Goal: Information Seeking & Learning: Learn about a topic

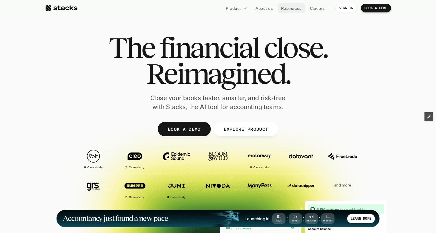
click at [296, 10] on p "Resources" at bounding box center [291, 8] width 20 height 6
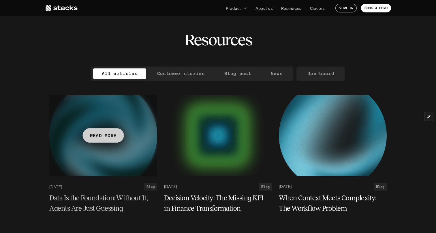
scroll to position [8, 0]
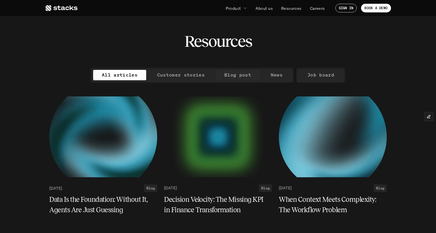
click at [239, 74] on p "Blog post" at bounding box center [237, 75] width 27 height 8
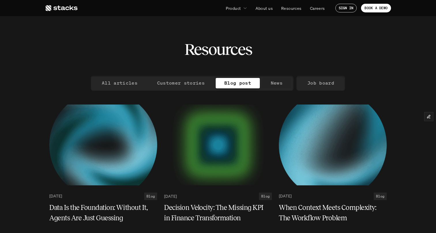
click at [273, 82] on p "News" at bounding box center [277, 83] width 12 height 8
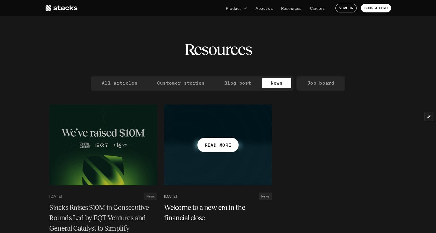
click at [221, 148] on p "READ MORE" at bounding box center [218, 145] width 27 height 8
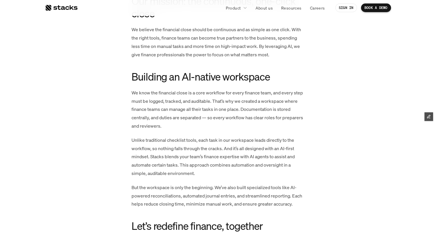
scroll to position [622, 0]
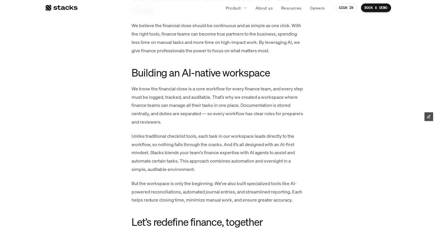
click at [321, 61] on div "Today we’re excited to unveil Stacks, a financial close platform for mid-to-lar…" at bounding box center [218, 59] width 300 height 810
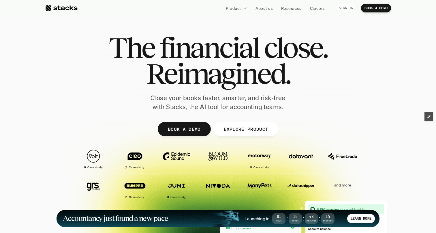
click at [342, 8] on p "SIGN IN" at bounding box center [346, 8] width 15 height 4
